Goal: Navigation & Orientation: Find specific page/section

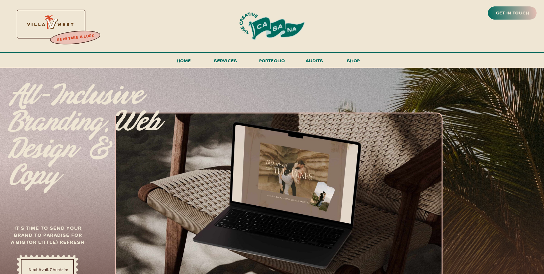
click at [70, 37] on h3 "new! take a look" at bounding box center [75, 37] width 53 height 13
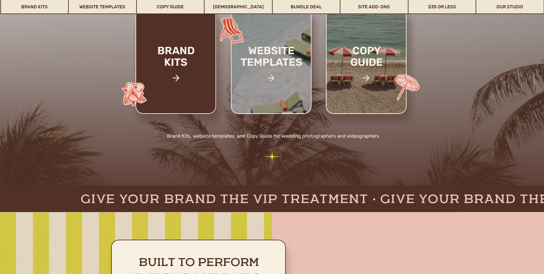
scroll to position [136, 0]
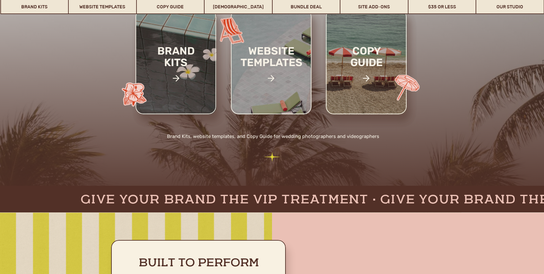
click at [273, 81] on icon at bounding box center [271, 78] width 10 height 13
click at [274, 67] on h2 "website templates" at bounding box center [271, 63] width 84 height 37
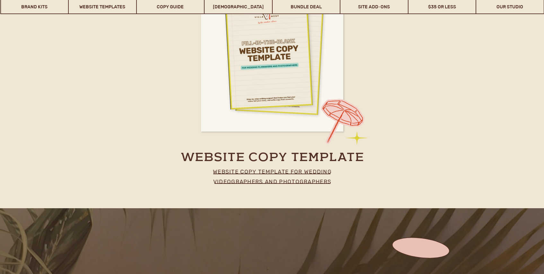
scroll to position [2759, 0]
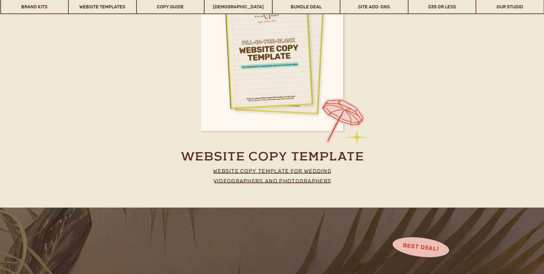
click at [222, 170] on p "website copy template for wedding videographers and photographers" at bounding box center [272, 174] width 142 height 16
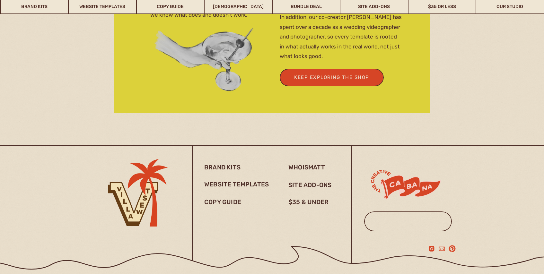
scroll to position [2176, 0]
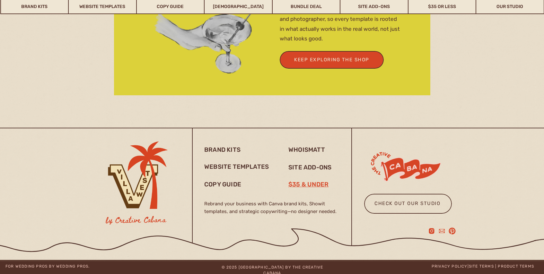
click at [306, 186] on h3 "$35 & under" at bounding box center [311, 185] width 45 height 8
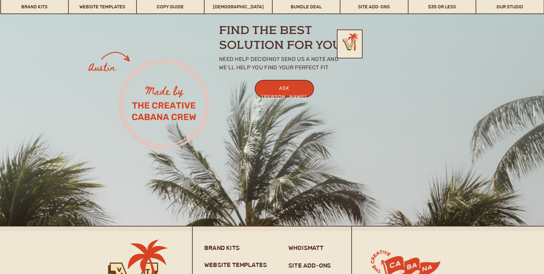
scroll to position [5091, 0]
